Goal: Task Accomplishment & Management: Use online tool/utility

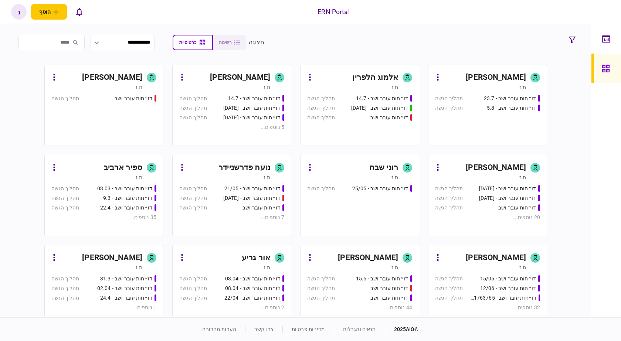
scroll to position [79, 0]
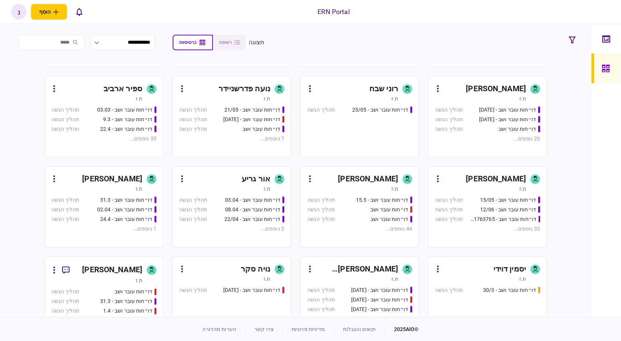
click at [237, 129] on div "דו״חות עובר ושב" at bounding box center [249, 129] width 70 height 8
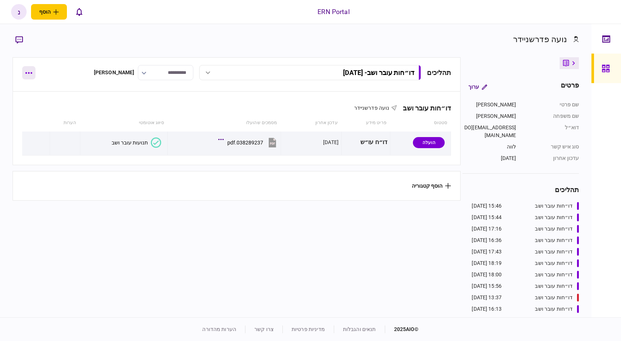
click at [30, 73] on icon "button" at bounding box center [28, 73] width 7 height 2
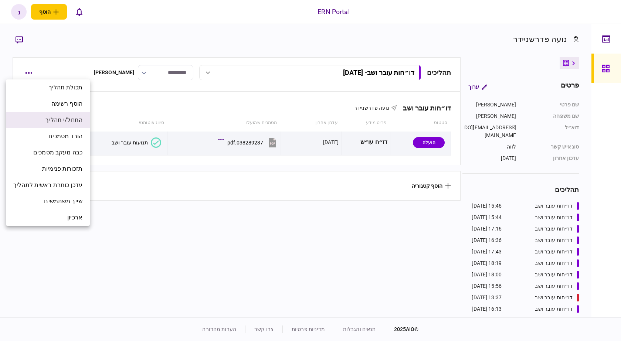
click at [60, 122] on span "התחל/י תהליך" at bounding box center [63, 120] width 37 height 9
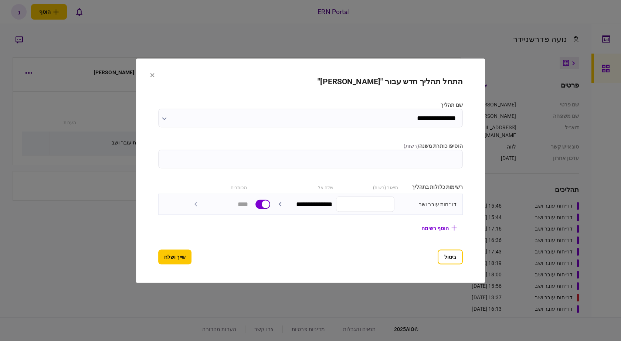
click at [328, 161] on input "הוסיפו כותרת משנה ( רשות )" at bounding box center [310, 159] width 305 height 18
type input "******"
click at [174, 255] on button "שייך ושלח" at bounding box center [174, 257] width 33 height 15
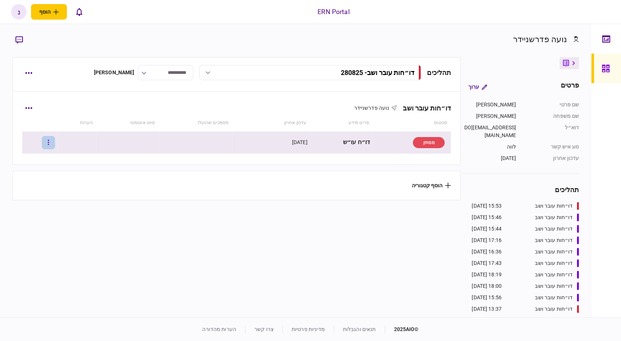
click at [49, 144] on icon "button" at bounding box center [48, 142] width 1 height 5
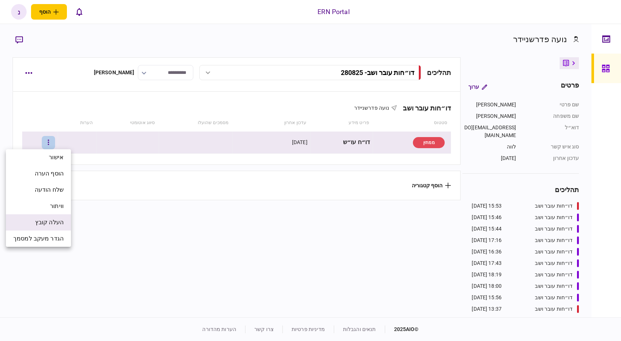
click at [58, 224] on span "העלה קובץ" at bounding box center [49, 222] width 28 height 9
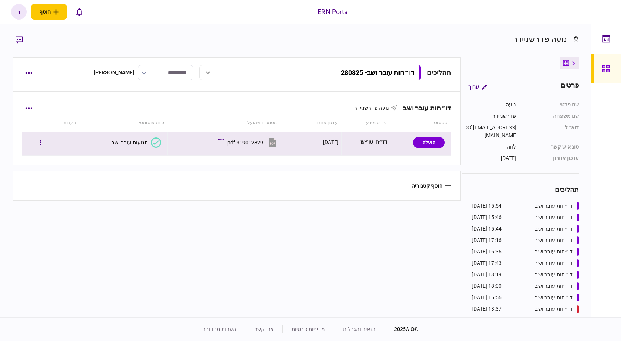
click at [180, 146] on section "319012829.pdf" at bounding box center [226, 143] width 104 height 18
click at [146, 145] on div "תנועות עובר ושב" at bounding box center [130, 143] width 36 height 6
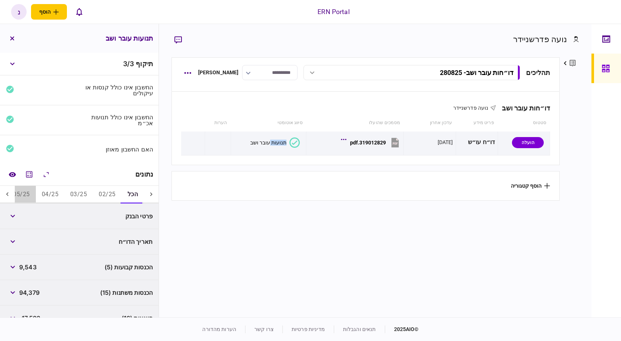
click at [19, 196] on button "05/25" at bounding box center [21, 195] width 28 height 18
click at [31, 170] on icon "מחשבון" at bounding box center [29, 174] width 9 height 9
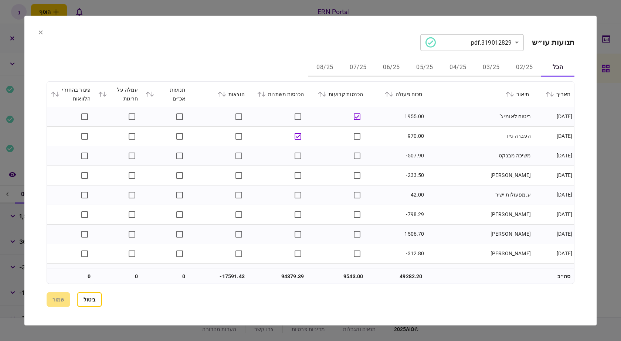
click at [38, 34] on icon at bounding box center [40, 32] width 4 height 4
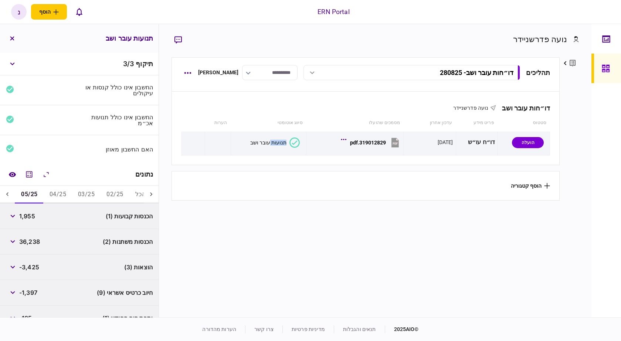
scroll to position [38, 0]
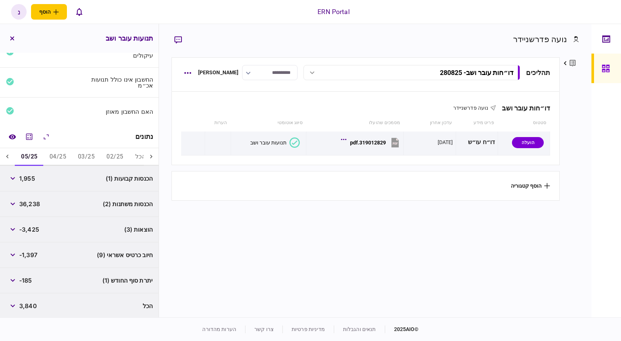
click at [99, 202] on div "הכנסות משתנות (2) 36,238" at bounding box center [79, 205] width 159 height 26
click at [11, 203] on button "button" at bounding box center [12, 203] width 13 height 13
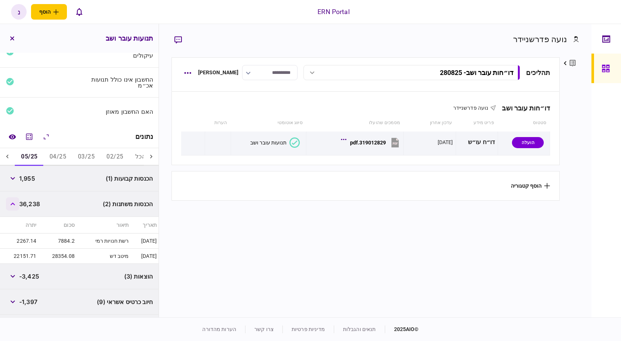
click at [14, 203] on icon "button" at bounding box center [12, 204] width 5 height 3
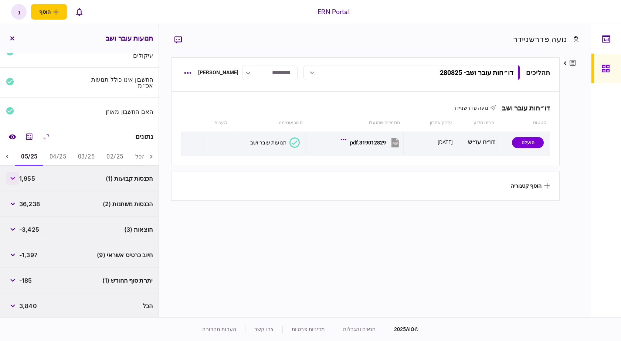
click at [18, 175] on button "button" at bounding box center [12, 178] width 13 height 13
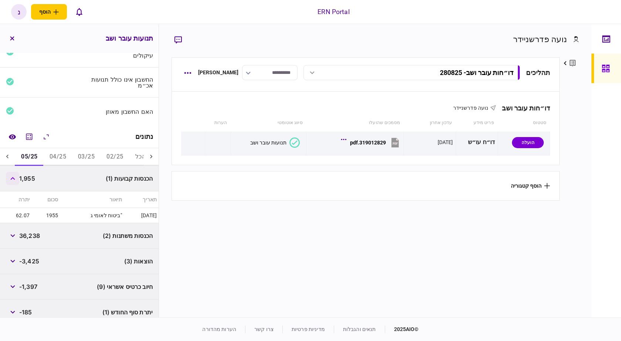
click at [18, 175] on button "button" at bounding box center [12, 178] width 13 height 13
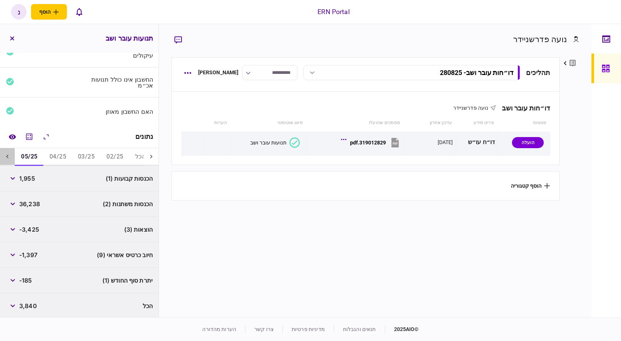
click at [13, 154] on div at bounding box center [7, 157] width 15 height 18
click at [10, 155] on icon at bounding box center [7, 156] width 7 height 7
click at [91, 154] on button "06/25" at bounding box center [86, 157] width 28 height 18
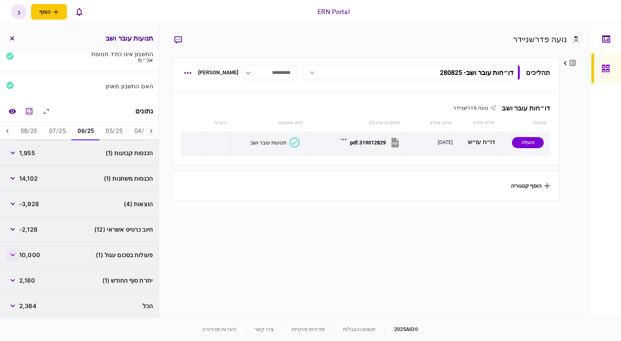
click at [12, 256] on button "button" at bounding box center [12, 254] width 13 height 13
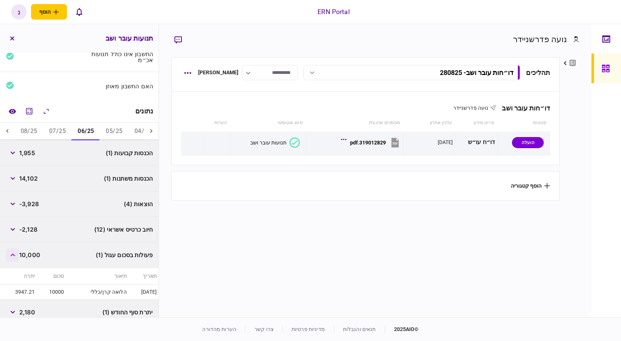
click at [12, 256] on button "button" at bounding box center [12, 254] width 13 height 13
